Goal: Transaction & Acquisition: Purchase product/service

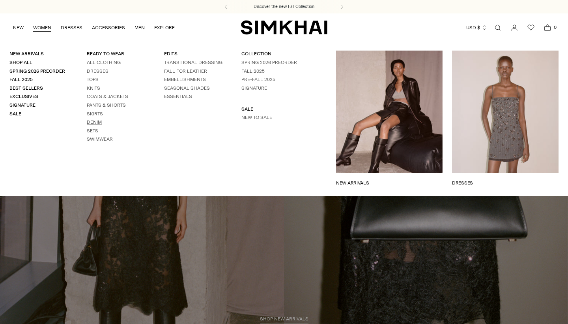
click at [94, 120] on link "Denim" at bounding box center [94, 122] width 15 height 6
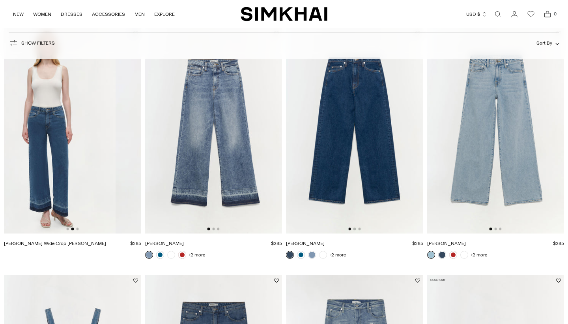
scroll to position [806, 0]
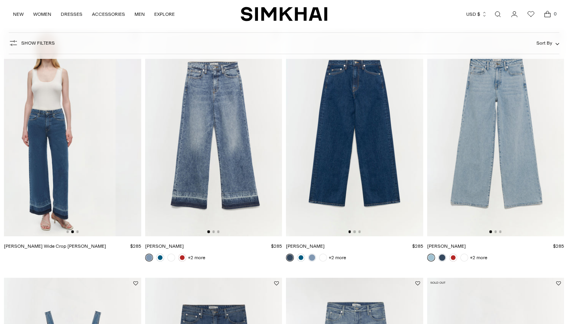
click at [88, 194] on img at bounding box center [47, 133] width 137 height 206
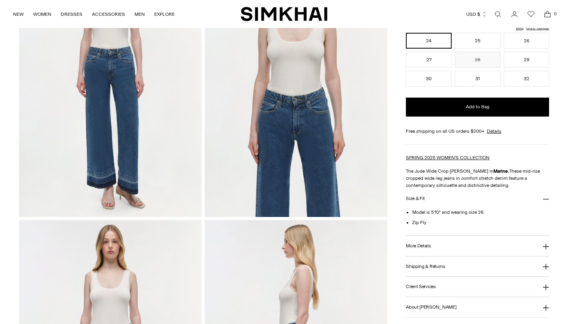
scroll to position [154, 0]
